Goal: Task Accomplishment & Management: Use online tool/utility

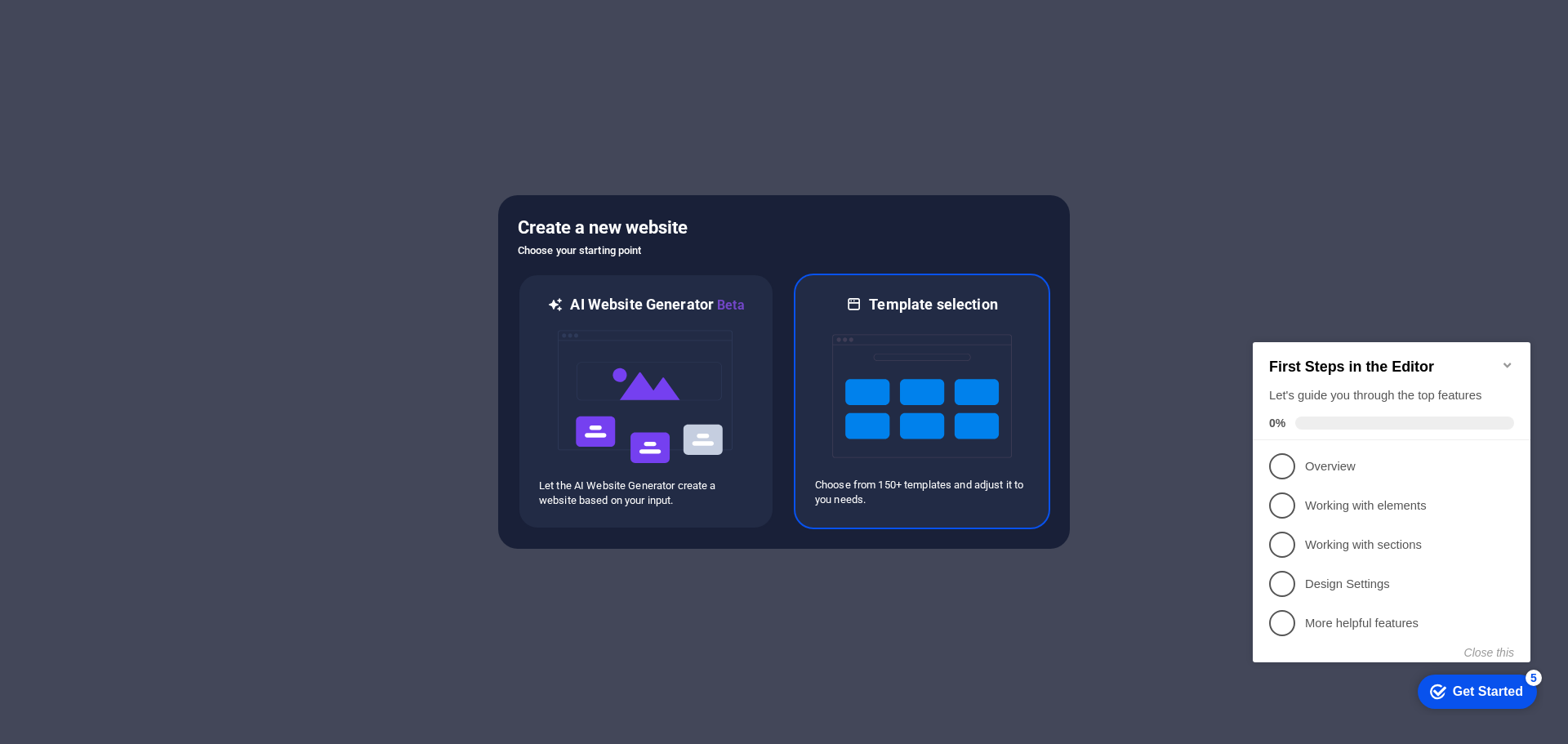
click at [987, 397] on img at bounding box center [922, 396] width 179 height 164
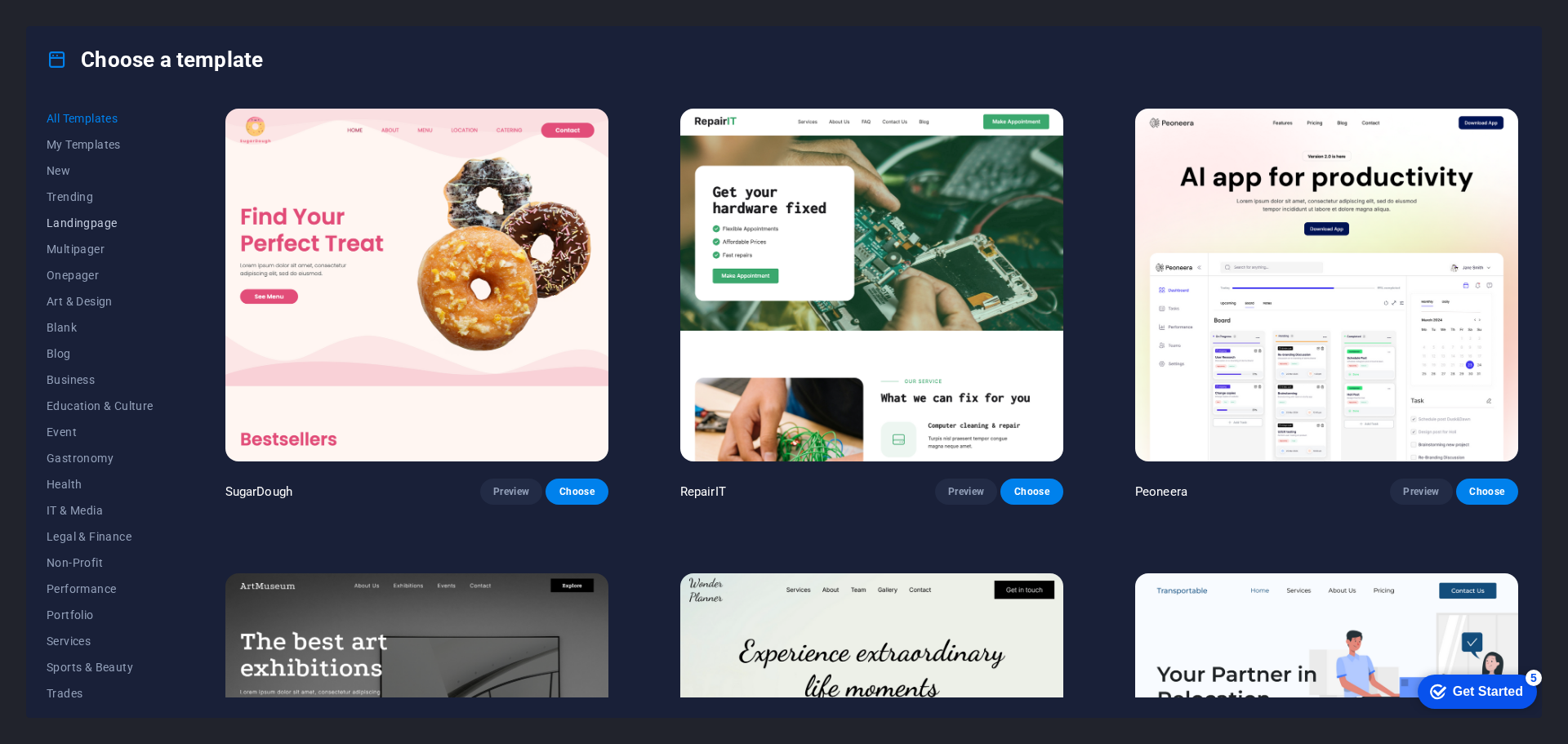
click at [93, 227] on span "Landingpage" at bounding box center [99, 223] width 107 height 13
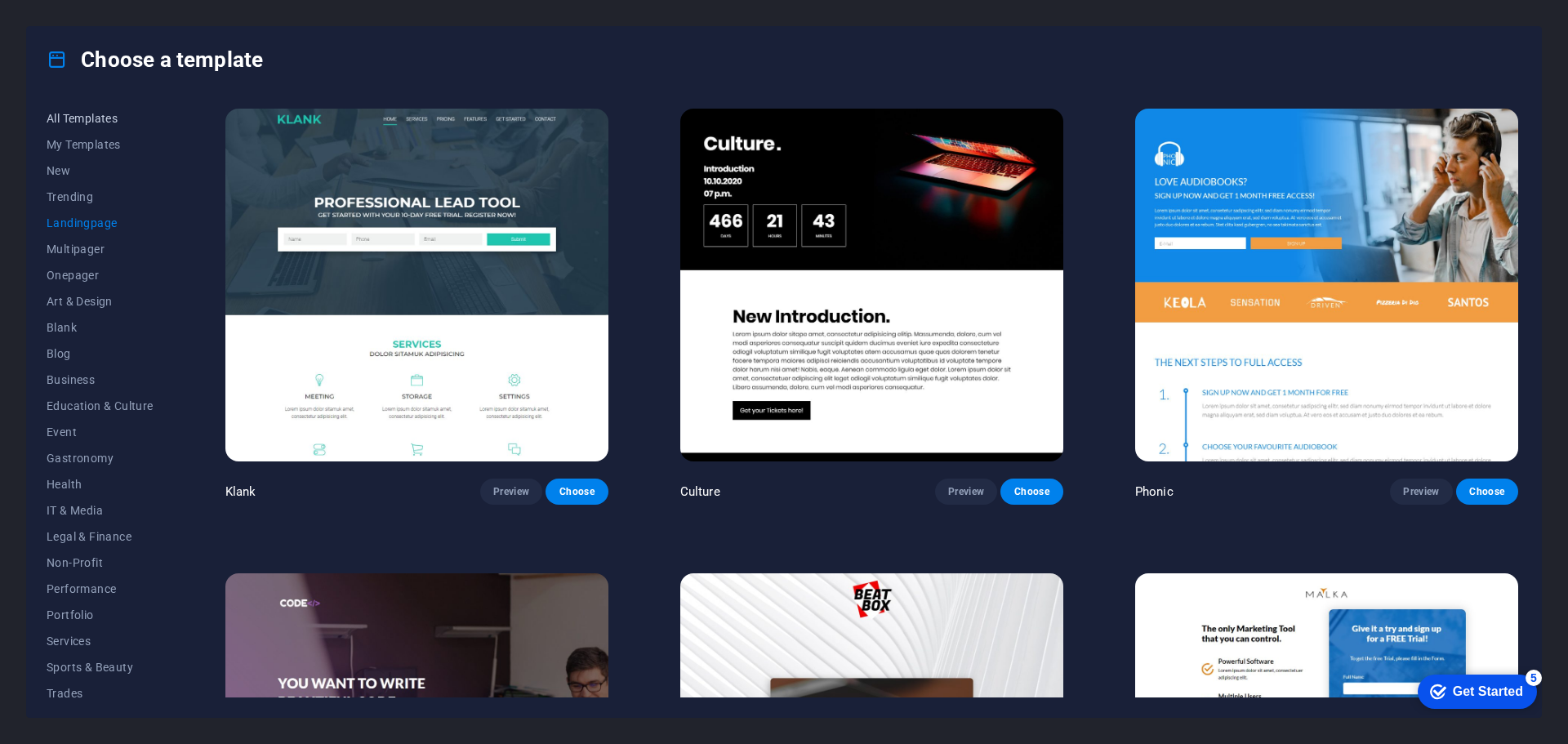
click at [96, 127] on button "All Templates" at bounding box center [99, 118] width 107 height 26
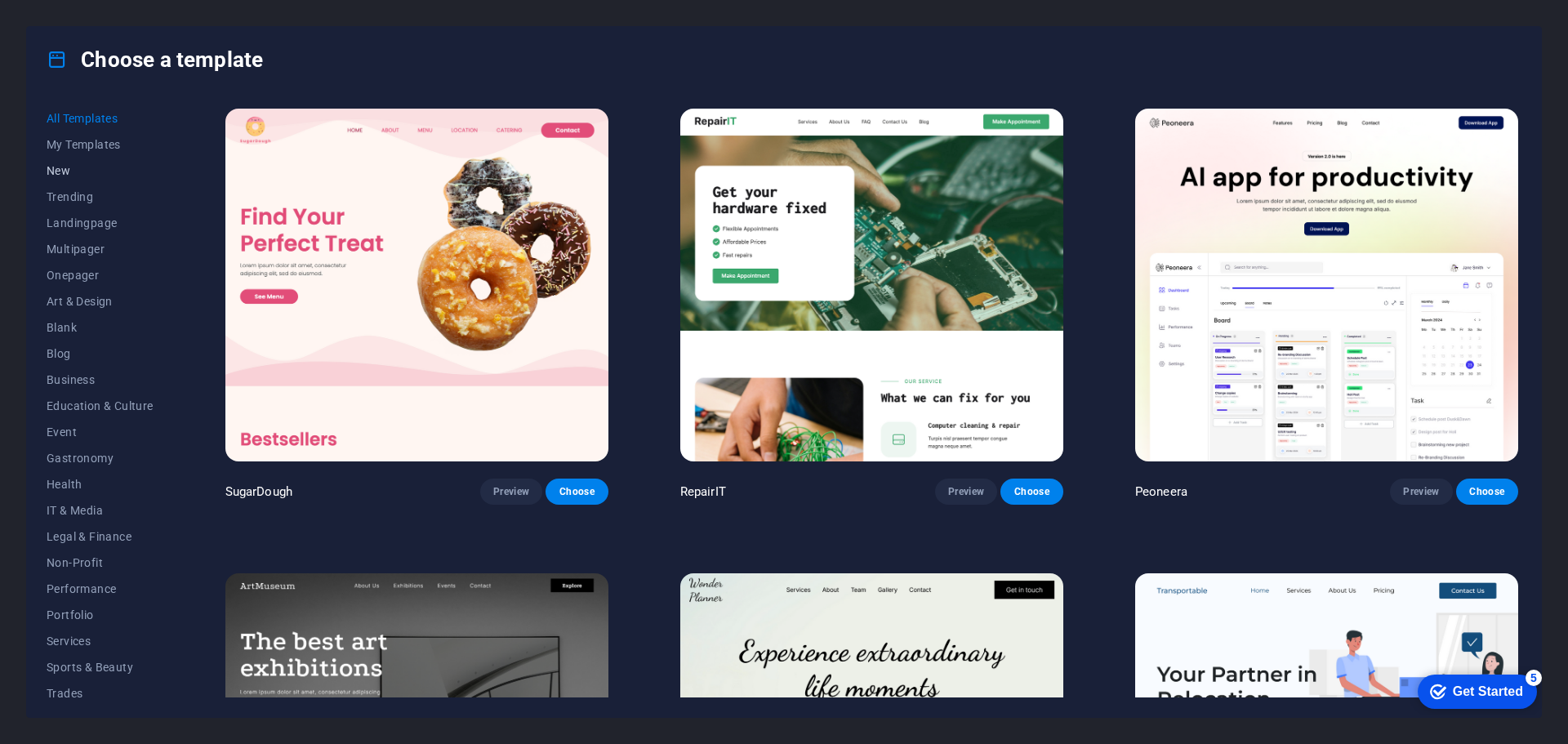
click at [86, 167] on span "New" at bounding box center [99, 171] width 107 height 13
click at [59, 61] on icon at bounding box center [57, 60] width 21 height 21
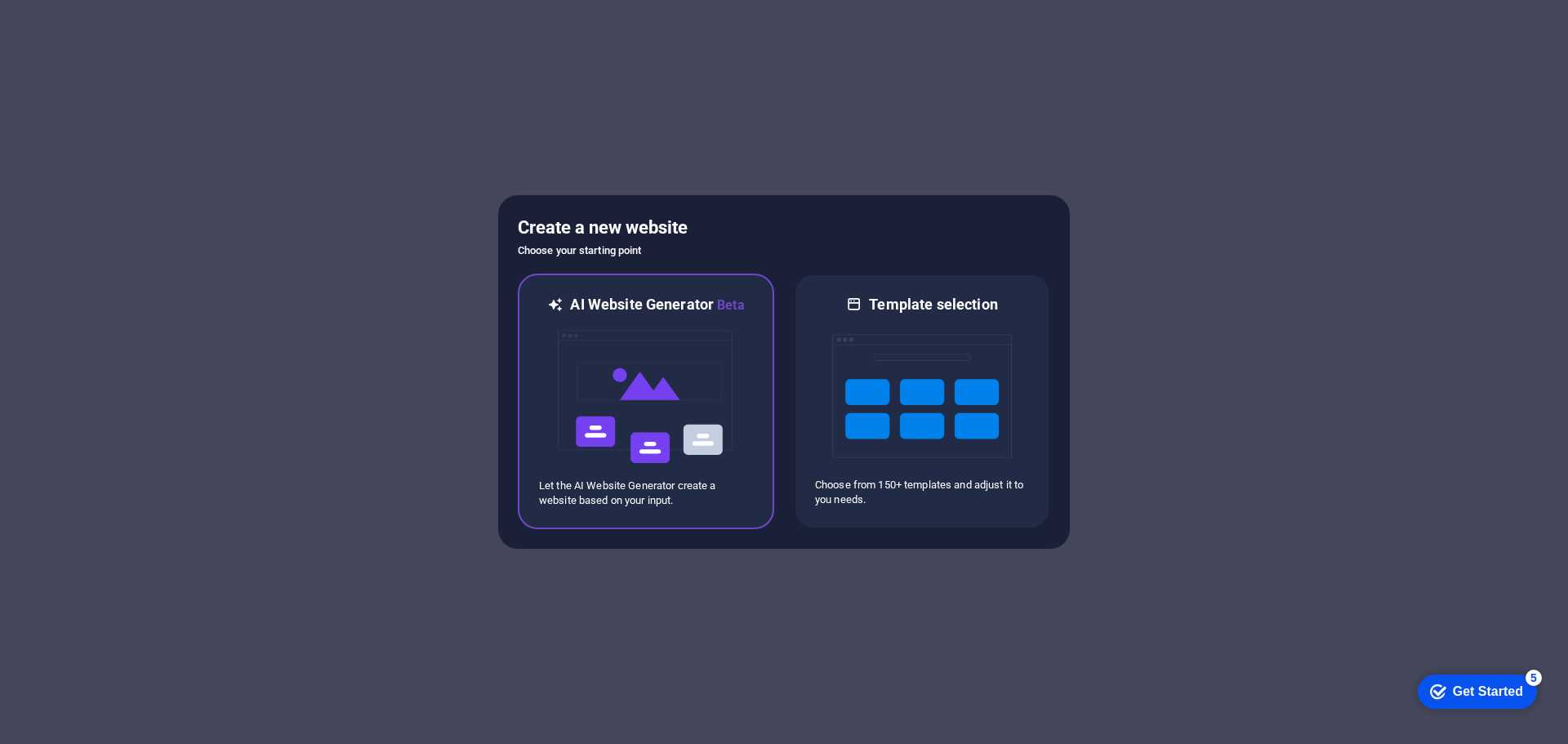
click at [638, 389] on img at bounding box center [646, 397] width 179 height 164
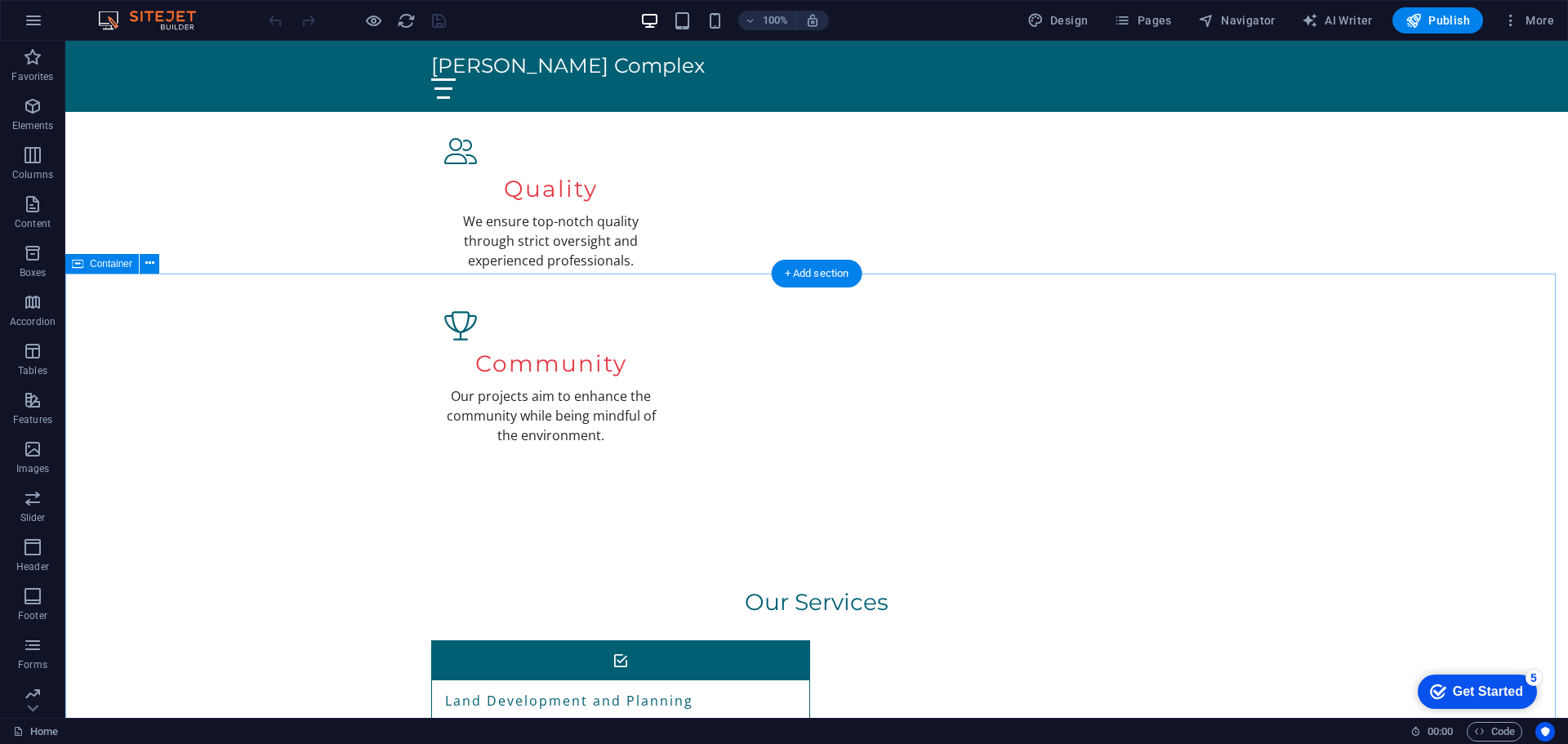
scroll to position [1308, 0]
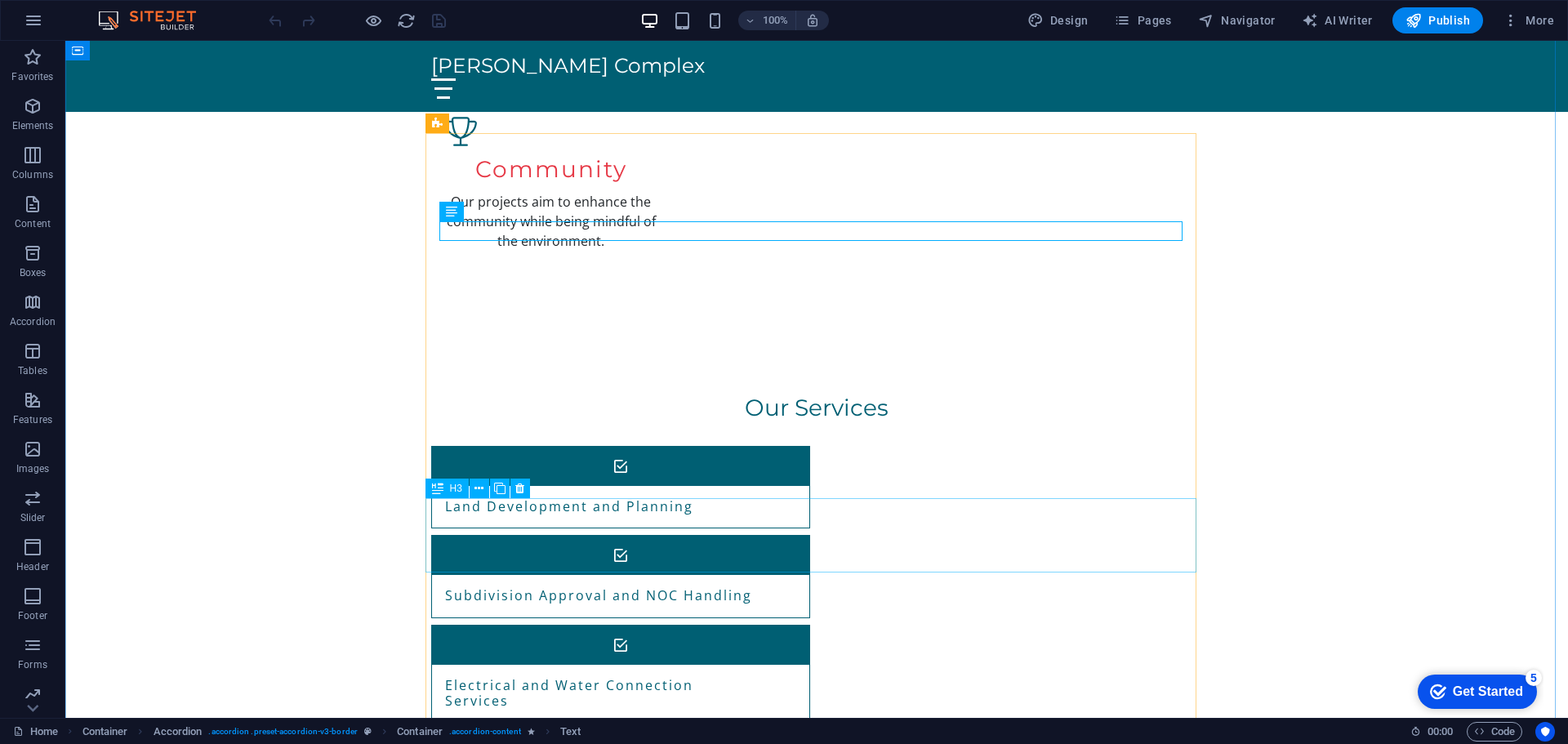
scroll to position [1553, 0]
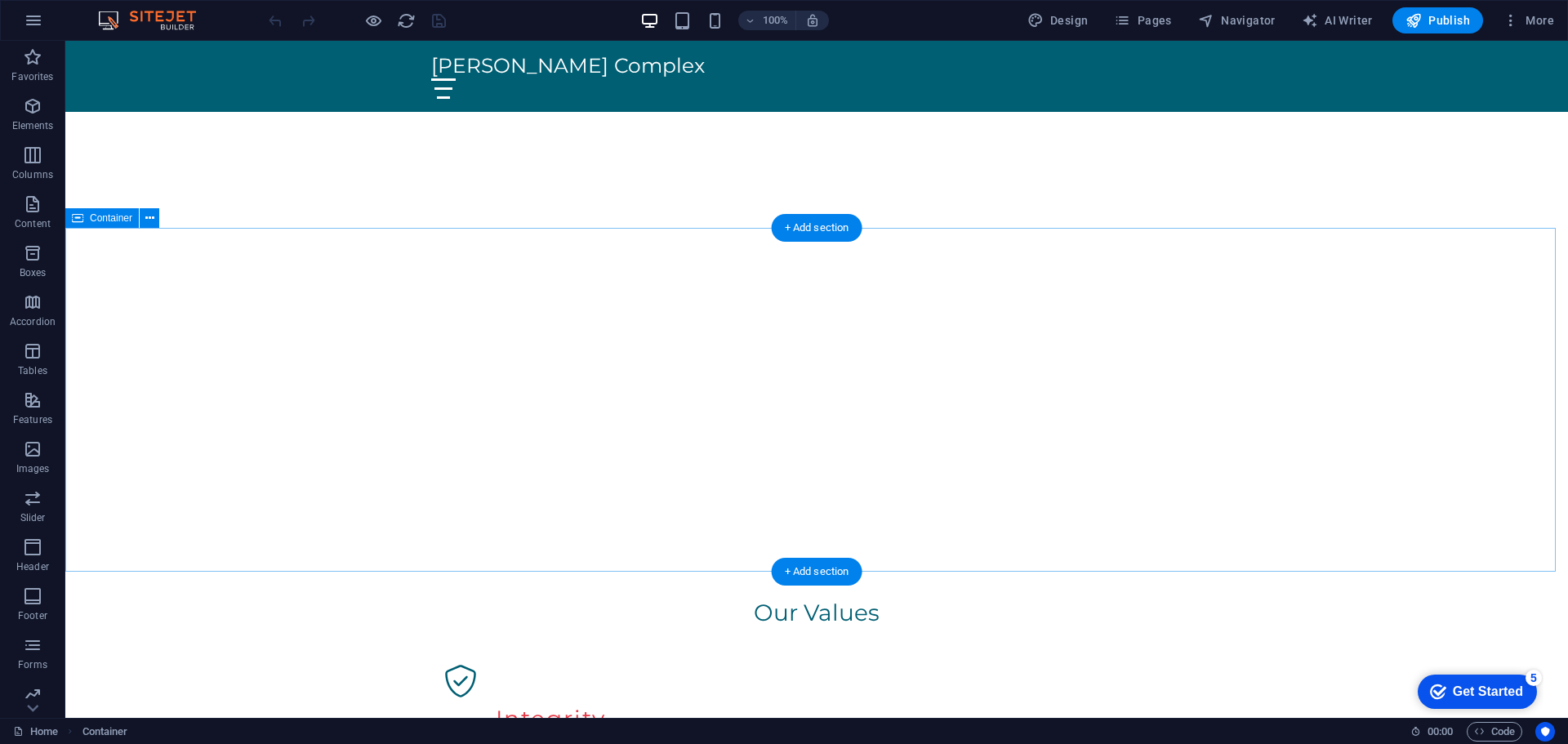
scroll to position [0, 0]
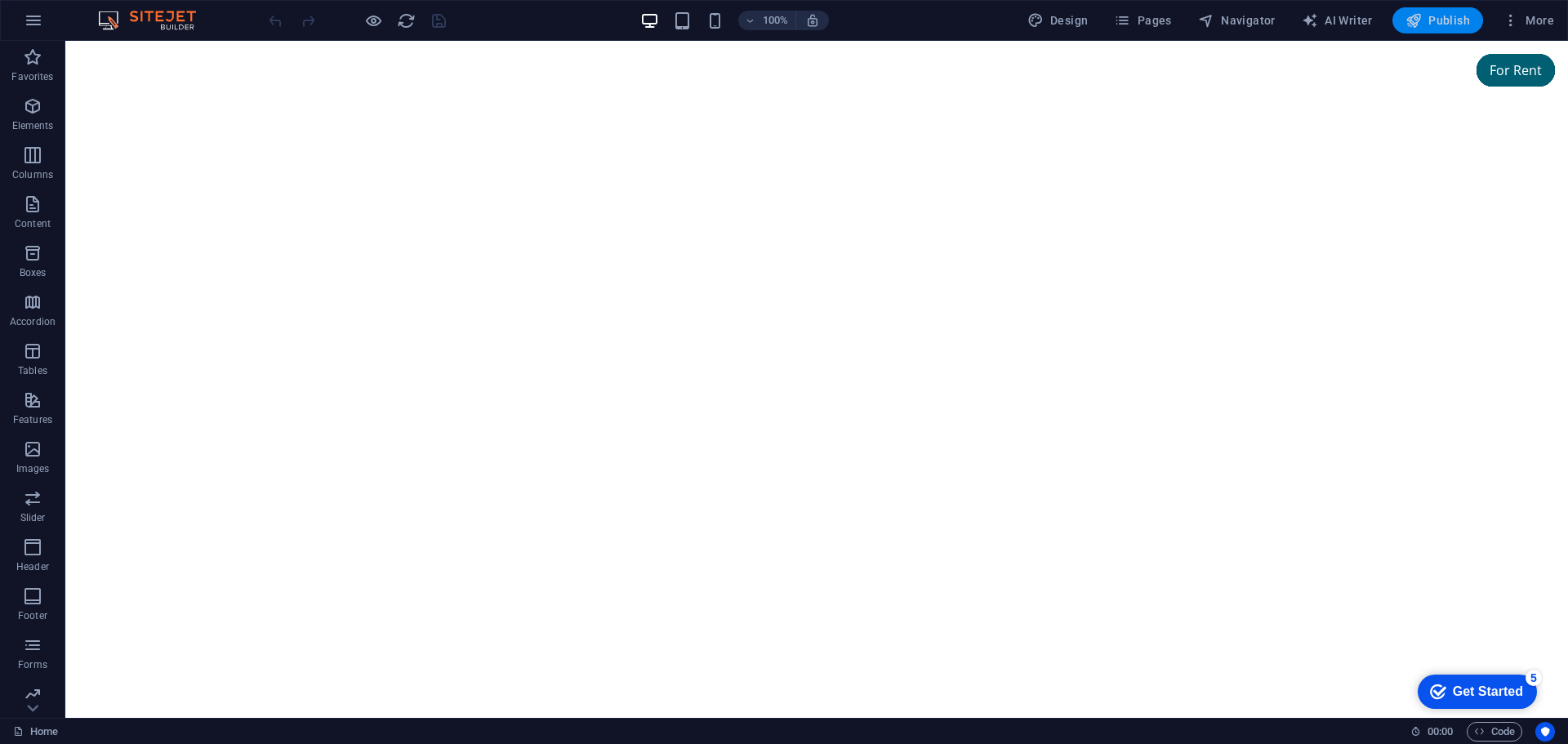
click at [1457, 8] on button "Publish" at bounding box center [1437, 20] width 91 height 26
